Goal: Task Accomplishment & Management: Complete application form

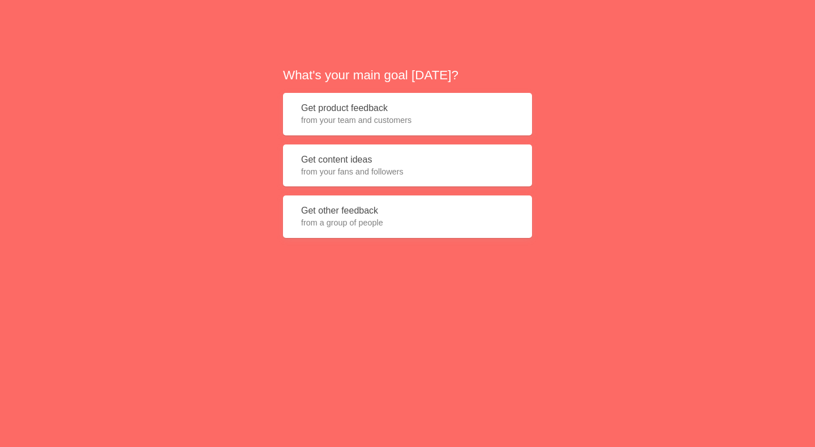
click at [415, 113] on button "Get product feedback from your team and customers" at bounding box center [407, 114] width 249 height 42
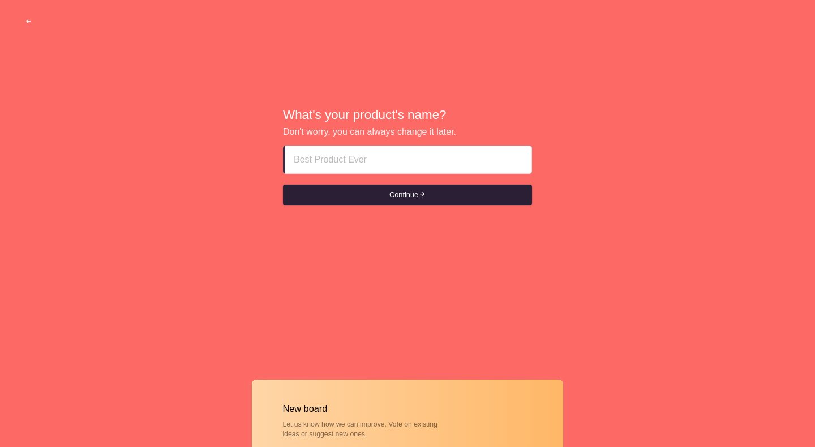
type input "escort girl ajman high_classÖ⑤6③S⑤Ö①6③"
click at [369, 198] on button "Continue" at bounding box center [407, 195] width 249 height 20
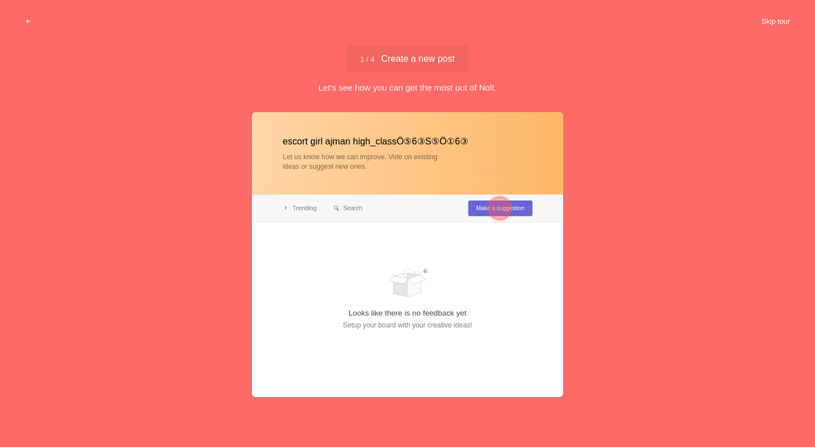
click at [774, 23] on button "Skip tour" at bounding box center [776, 21] width 56 height 20
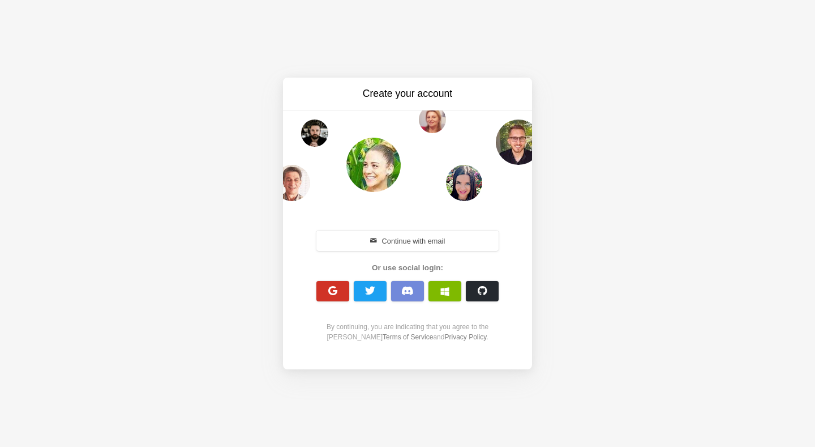
click at [328, 291] on span "button" at bounding box center [333, 290] width 11 height 11
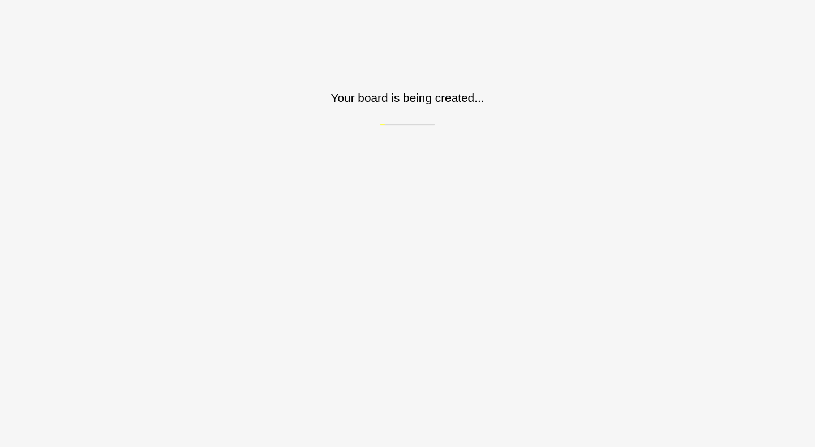
click at [512, 125] on html "Sorry, we don't support your browser. Install a modern browser Your board is be…" at bounding box center [407, 62] width 815 height 125
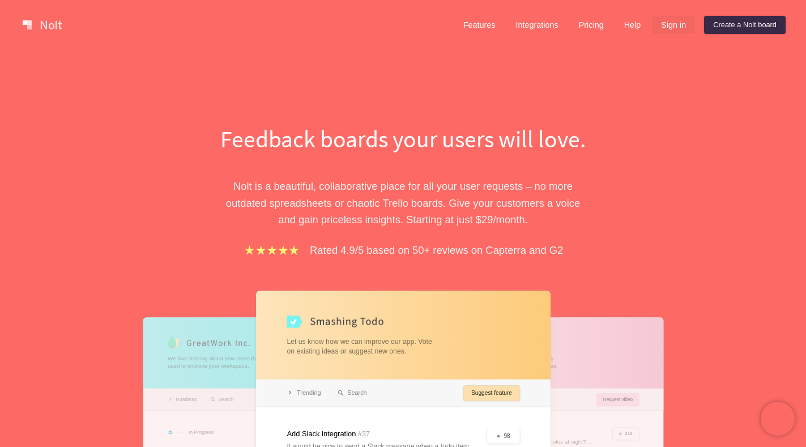
click at [670, 23] on link "Sign in" at bounding box center [673, 25] width 43 height 18
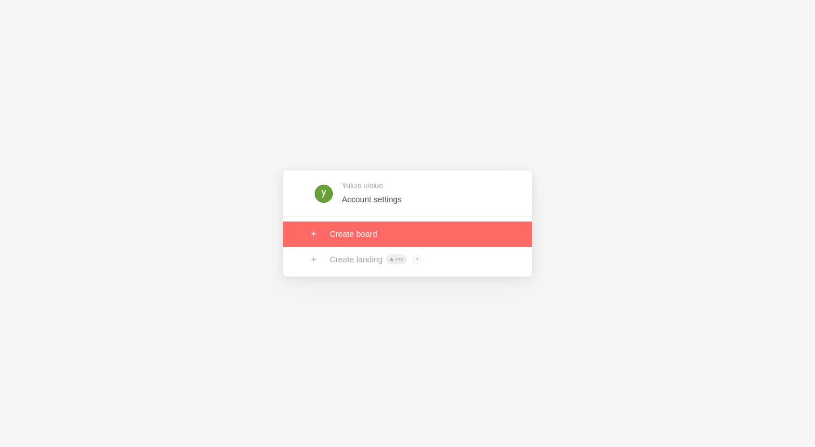
click at [374, 237] on link at bounding box center [407, 233] width 249 height 25
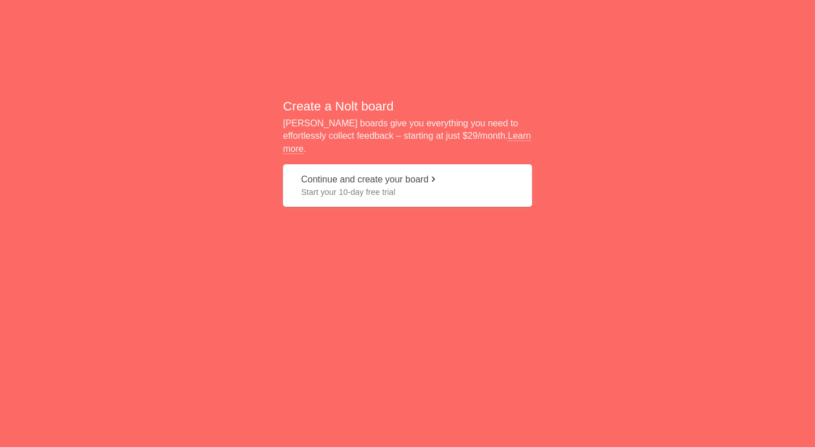
click at [385, 179] on button "Continue and create your board Start your 10-day free trial" at bounding box center [407, 185] width 249 height 42
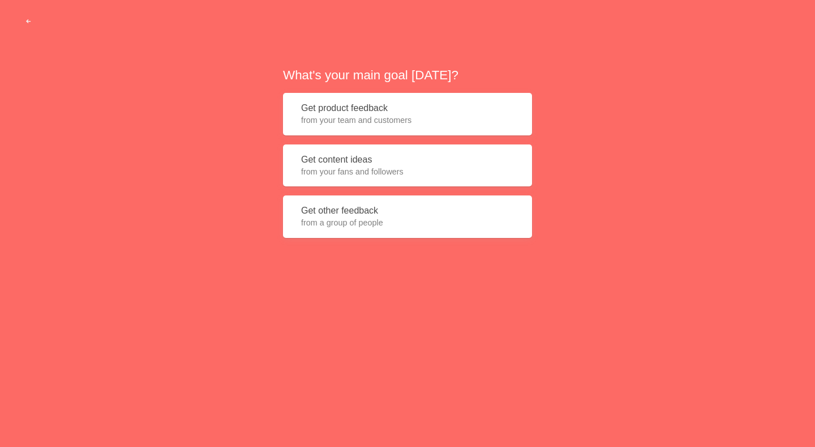
click at [370, 109] on button "Get product feedback from your team and customers" at bounding box center [407, 114] width 249 height 42
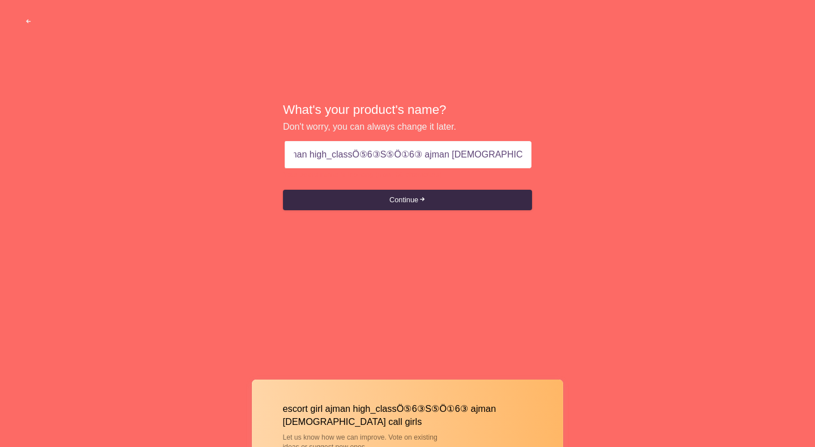
scroll to position [0, 54]
drag, startPoint x: 424, startPoint y: 155, endPoint x: 745, endPoint y: 165, distance: 321.1
click at [745, 165] on div "What's your product's name? Don't worry, you can always change it later. escort…" at bounding box center [407, 156] width 815 height 313
type input "escort girl ajman high_classÖ⑤6③S⑤Ö①6③"
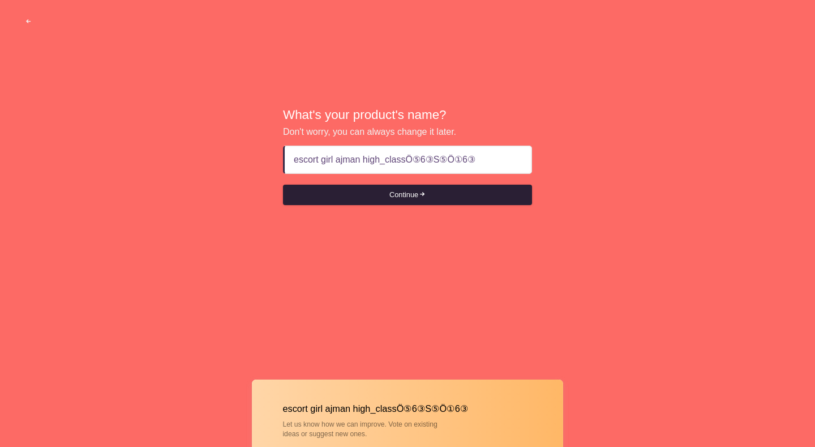
click at [400, 201] on button "Continue" at bounding box center [407, 195] width 249 height 20
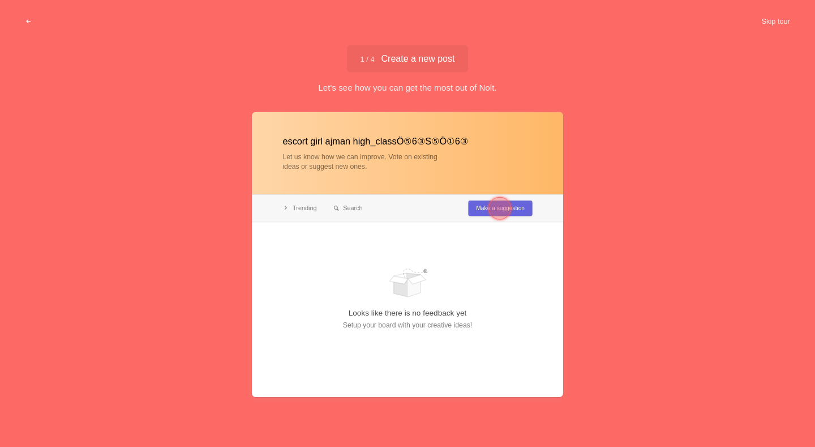
click at [786, 23] on button "Skip tour" at bounding box center [776, 21] width 56 height 20
